Goal: Transaction & Acquisition: Purchase product/service

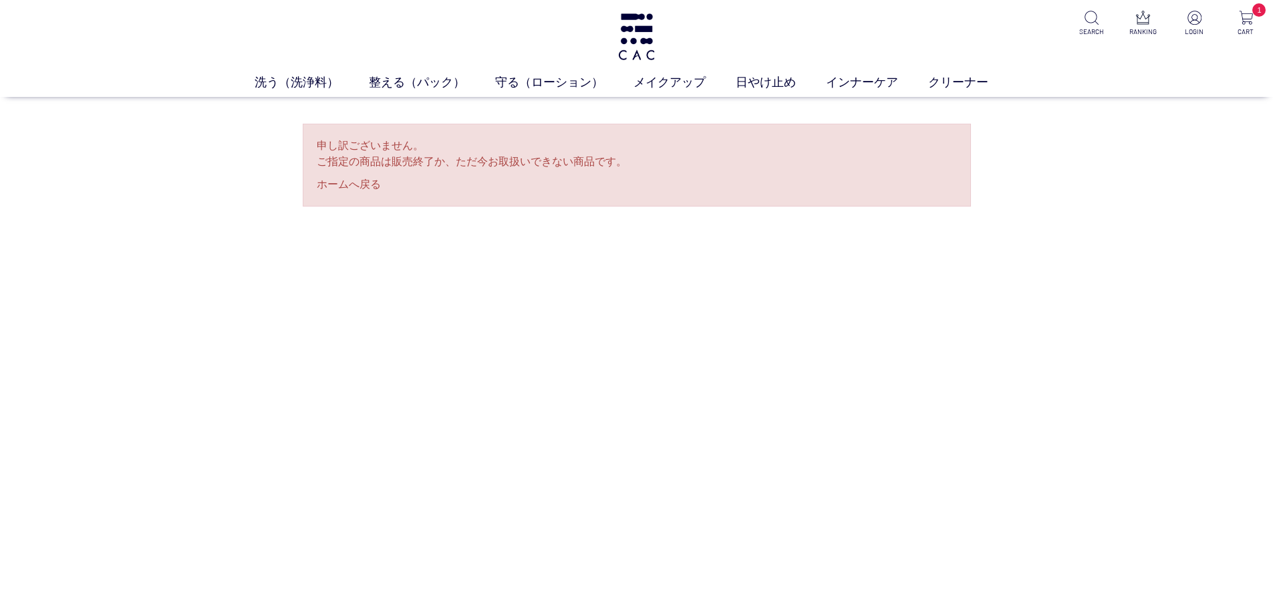
click at [493, 156] on p "申し訳ございません。 ご指定の商品は販売終了か、ただ今お取扱いできない商品です。" at bounding box center [637, 154] width 640 height 32
click at [309, 94] on ul "洗う（洗浄料） 液体洗浄料 パウダー洗浄料 泡洗顔料 グッズ 整える（パック） フェイスパック ヘアパック 守る（ローション） 保湿化粧水 柔軟化粧水 美容液…" at bounding box center [636, 85] width 1273 height 23
click at [309, 87] on link "洗う（洗浄料）" at bounding box center [312, 83] width 114 height 18
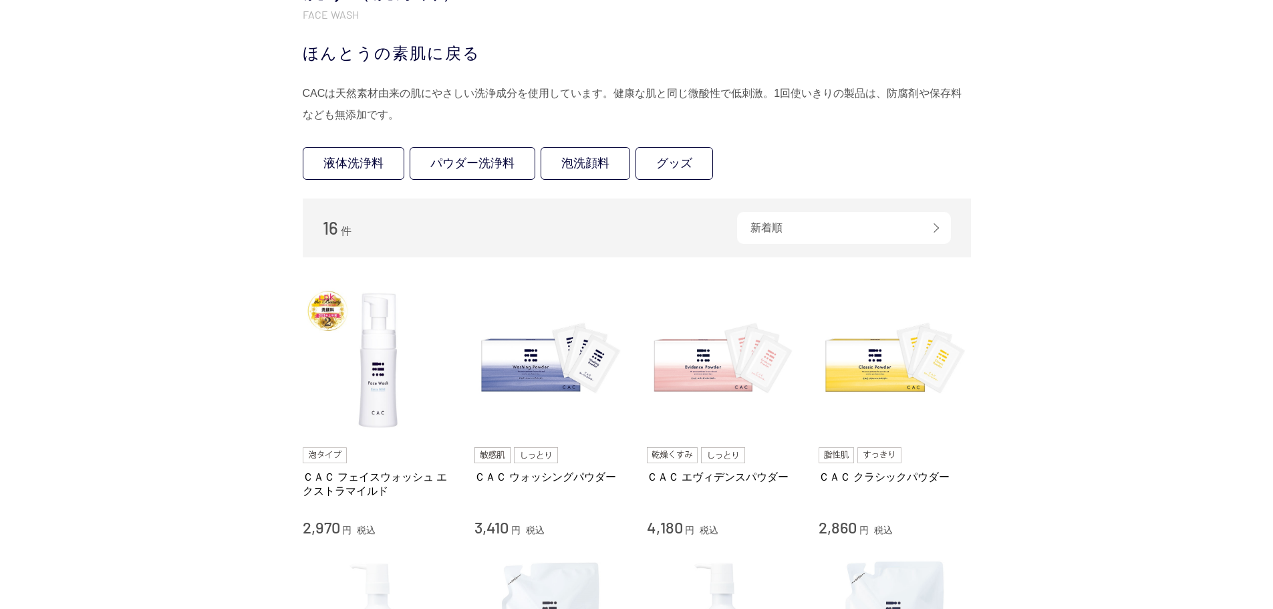
scroll to position [334, 0]
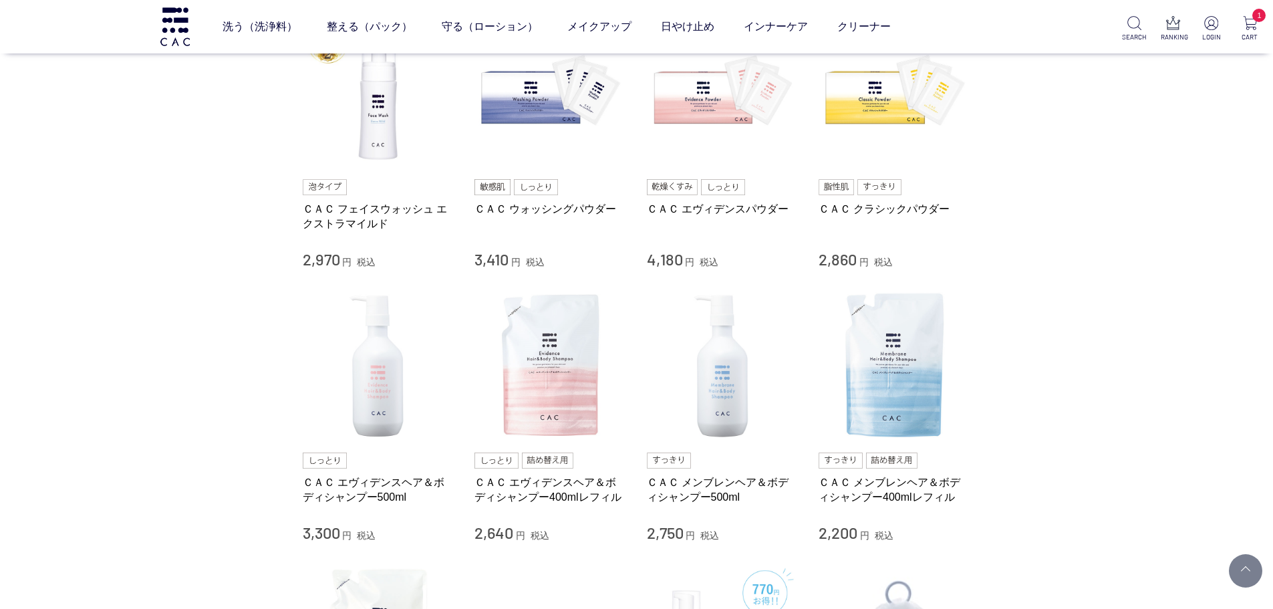
click at [363, 197] on div "ＣＡＣ フェイスウォッシュ エクストラマイルド 2,970 円 税込" at bounding box center [379, 224] width 152 height 91
click at [363, 207] on link "ＣＡＣ フェイスウォッシュ エクストラマイルド" at bounding box center [379, 216] width 152 height 29
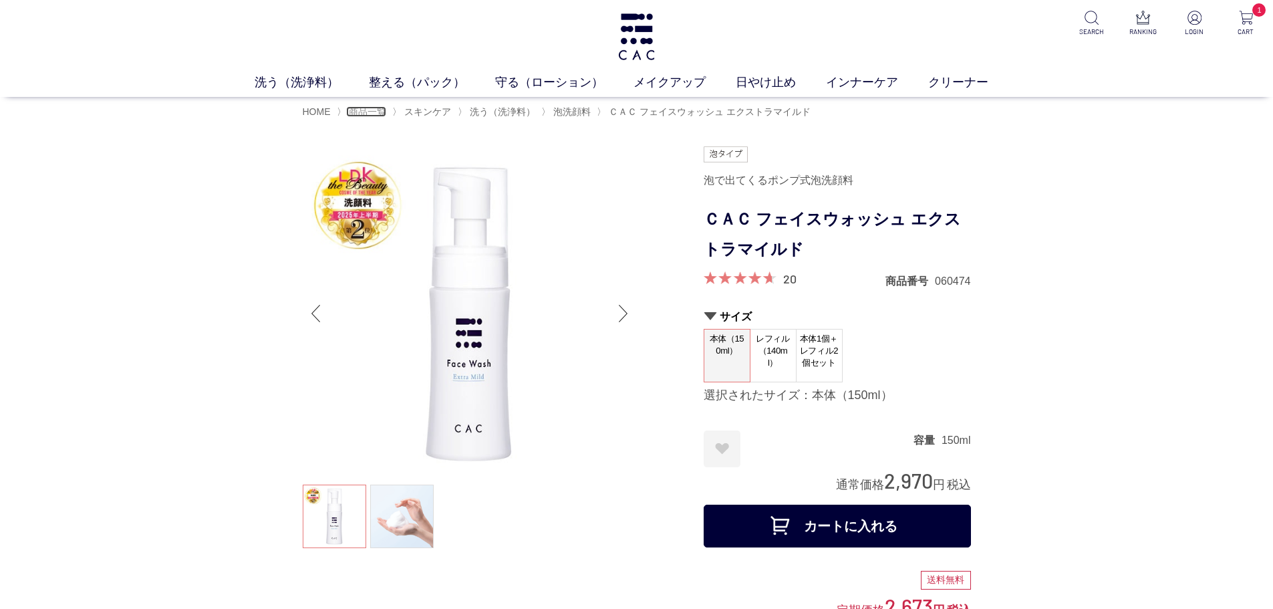
click at [369, 111] on span "商品一覧" at bounding box center [367, 111] width 37 height 11
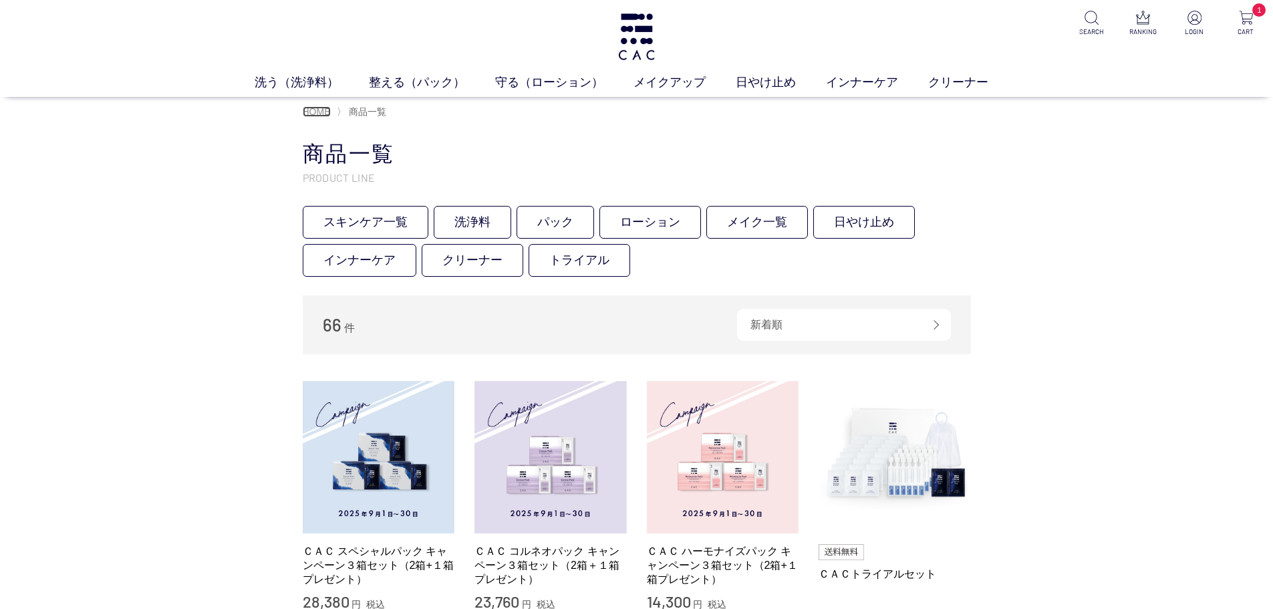
click at [322, 116] on span "HOME" at bounding box center [317, 111] width 28 height 11
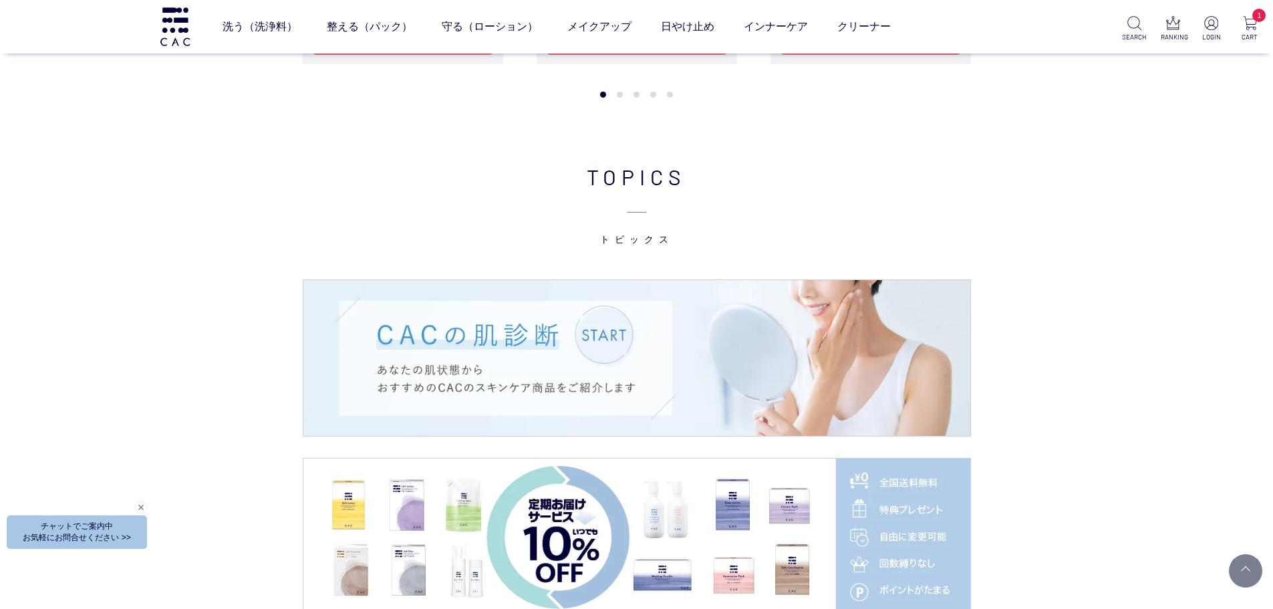
scroll to position [2005, 0]
click at [1128, 24] on img at bounding box center [1135, 23] width 14 height 14
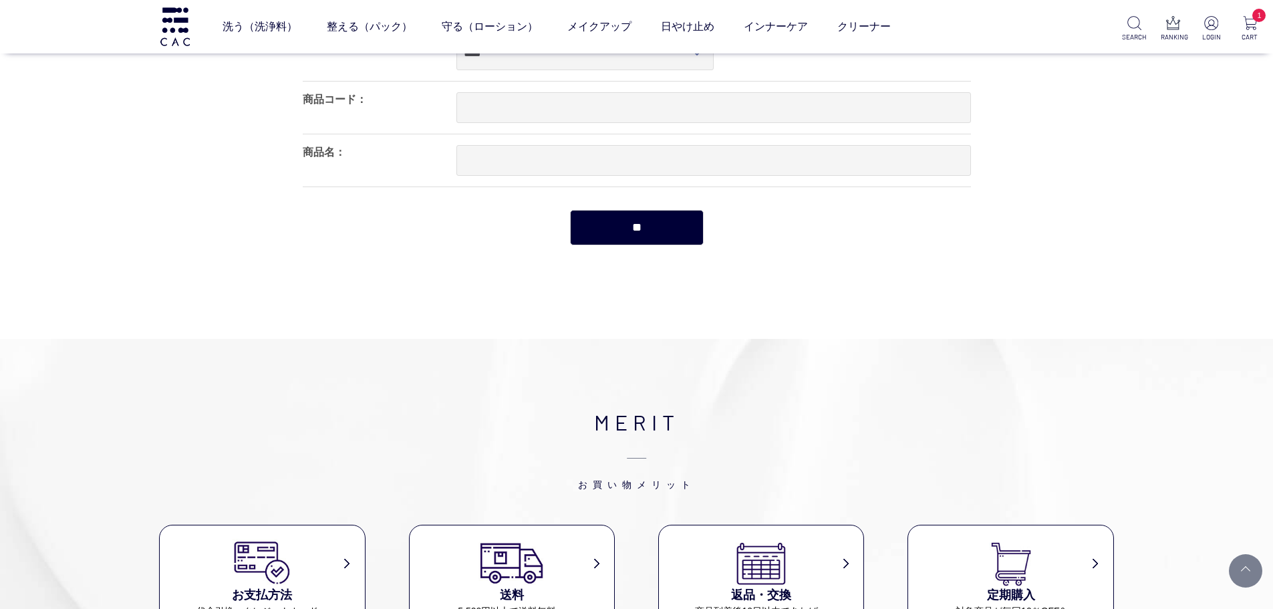
scroll to position [67, 0]
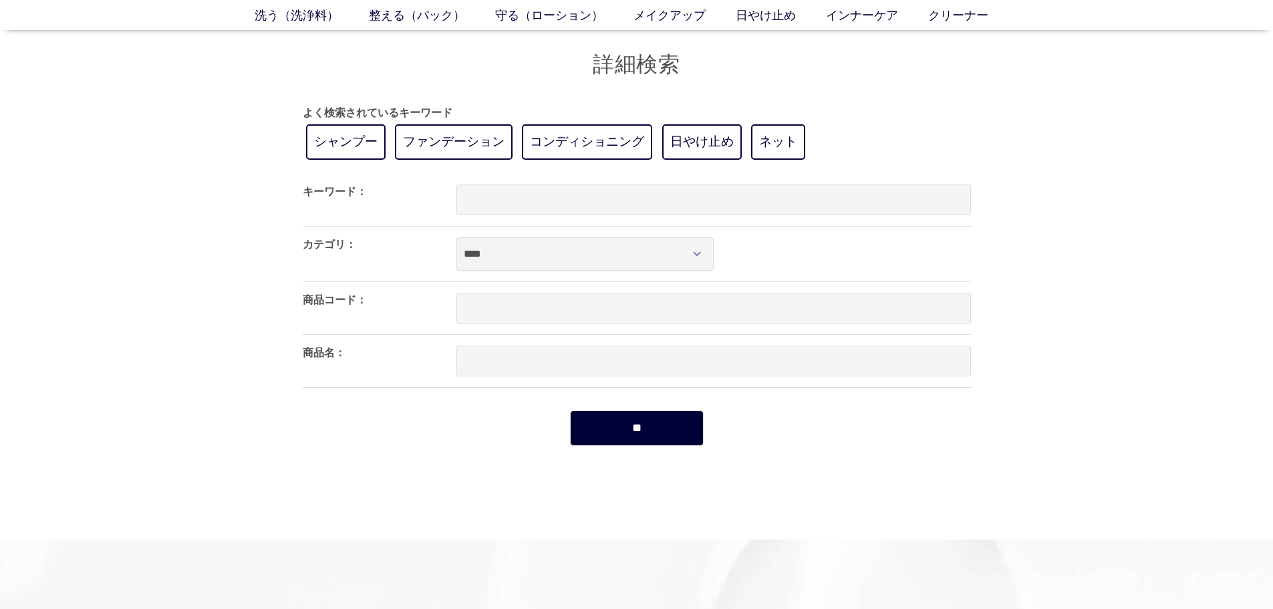
click at [641, 444] on input "**" at bounding box center [637, 427] width 134 height 35
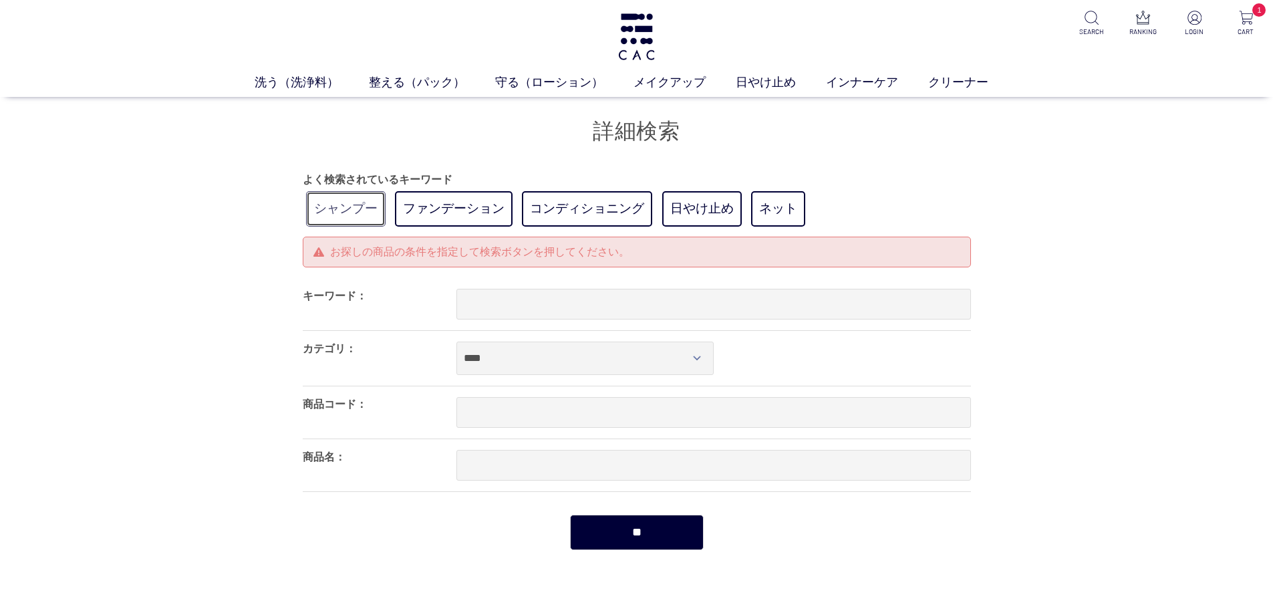
click at [358, 223] on link "シャンプー" at bounding box center [346, 208] width 80 height 35
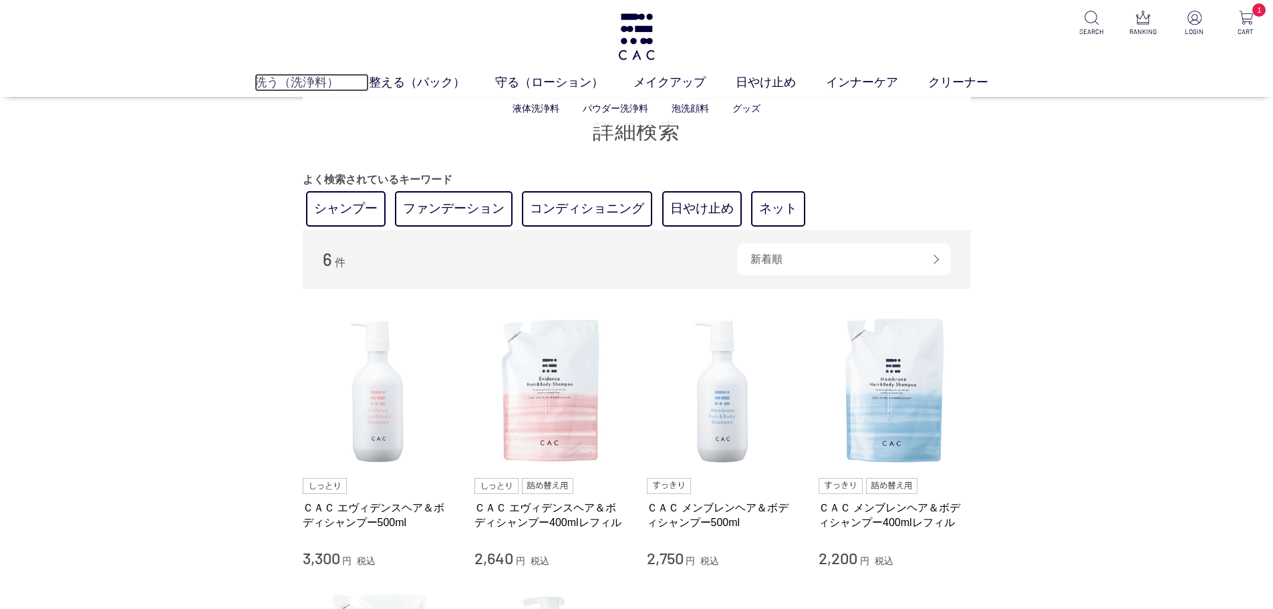
click at [306, 87] on link "洗う（洗浄料）" at bounding box center [312, 83] width 114 height 18
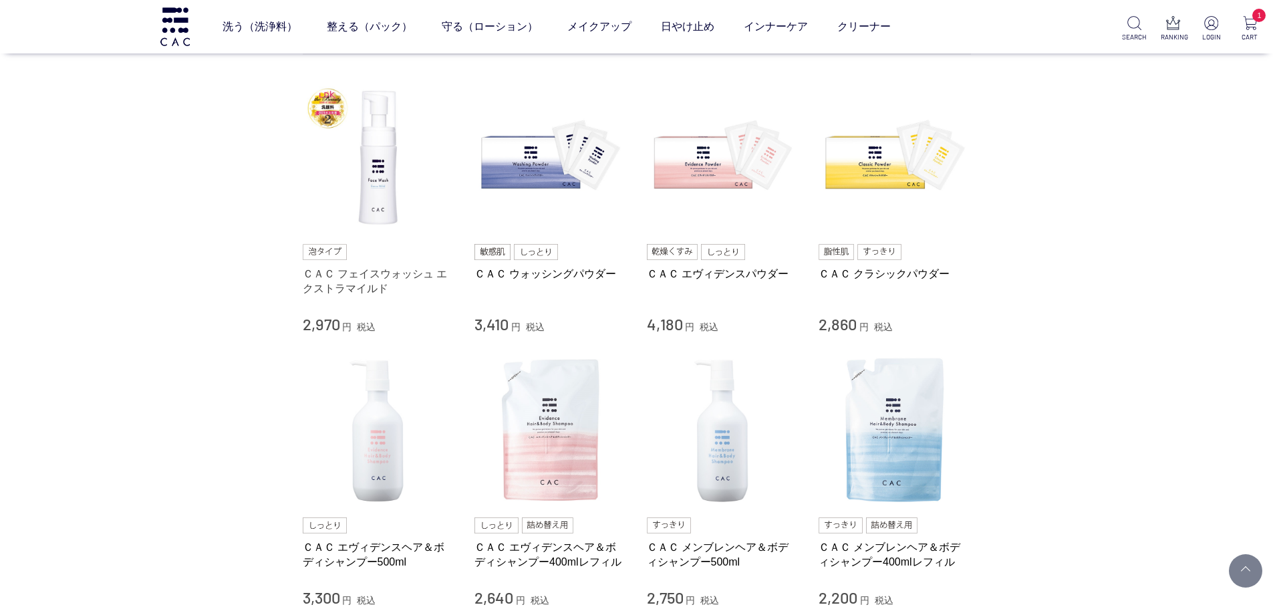
scroll to position [334, 0]
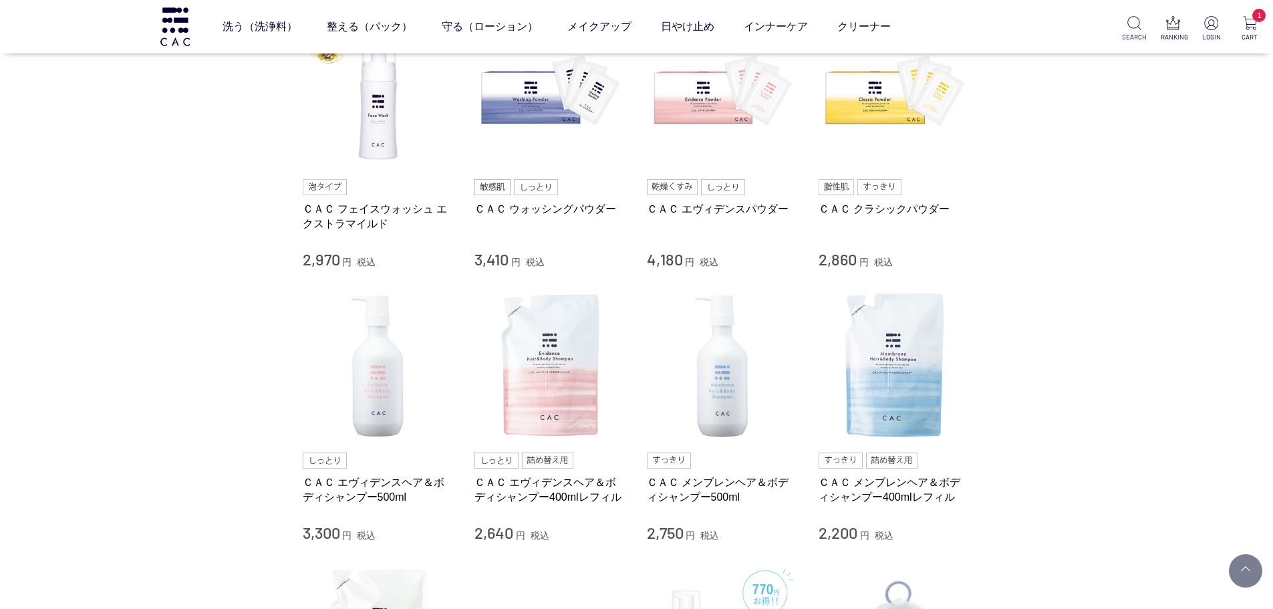
click at [383, 201] on div "ＣＡＣ フェイスウォッシュ エクストラマイルド 2,970 円 税込" at bounding box center [379, 224] width 152 height 91
click at [383, 219] on link "ＣＡＣ フェイスウォッシュ エクストラマイルド" at bounding box center [379, 216] width 152 height 29
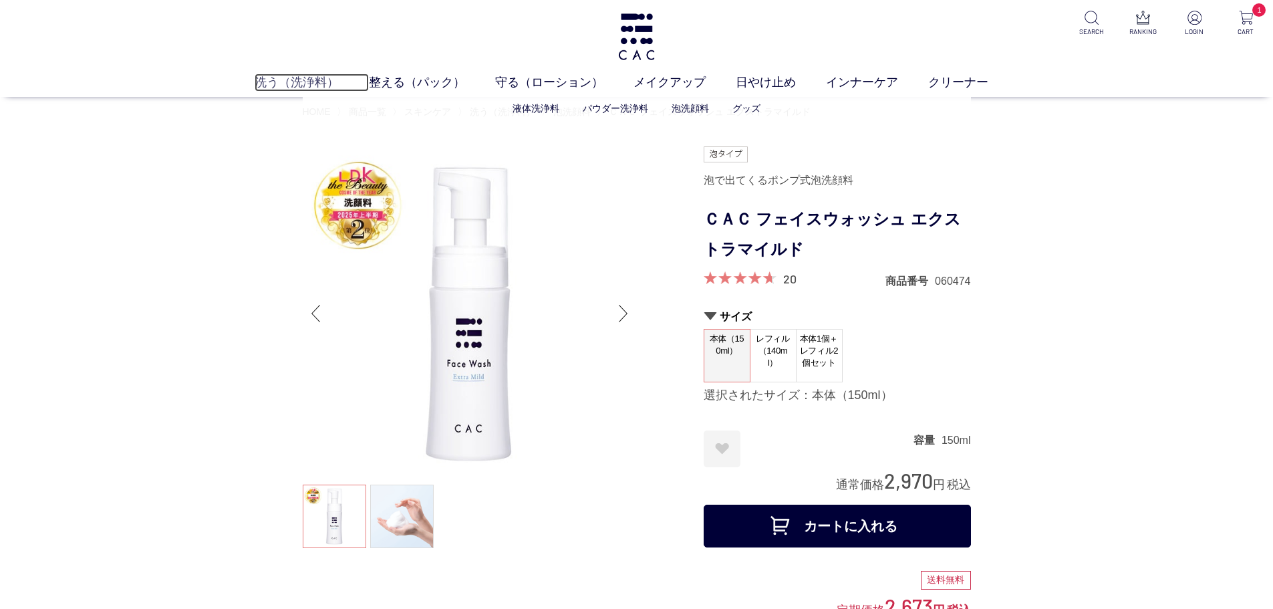
click at [321, 81] on link "洗う（洗浄料）" at bounding box center [312, 83] width 114 height 18
